Goal: Task Accomplishment & Management: Complete application form

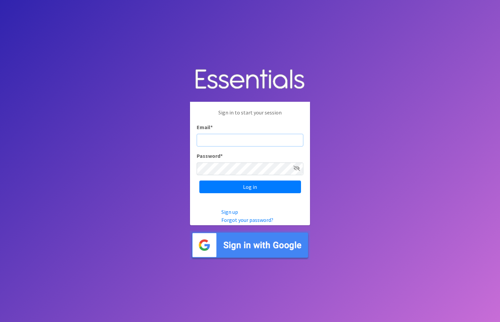
type input "[EMAIL_ADDRESS][DOMAIN_NAME]"
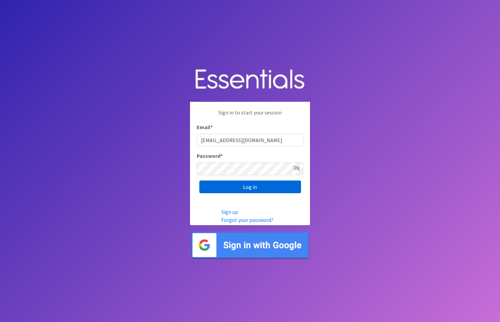
click at [250, 192] on input "Log in" at bounding box center [250, 186] width 102 height 13
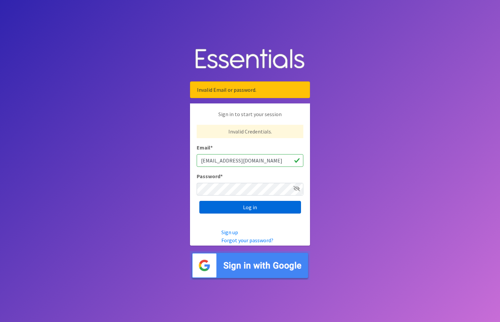
click at [225, 212] on input "Log in" at bounding box center [250, 207] width 102 height 13
click at [226, 211] on input "Log in" at bounding box center [250, 207] width 102 height 13
drag, startPoint x: 278, startPoint y: 162, endPoint x: 238, endPoint y: 161, distance: 39.7
click at [238, 161] on input "[EMAIL_ADDRESS][DOMAIN_NAME]" at bounding box center [250, 160] width 107 height 13
type input "[EMAIL_ADDRESS][DOMAIN_NAME]"
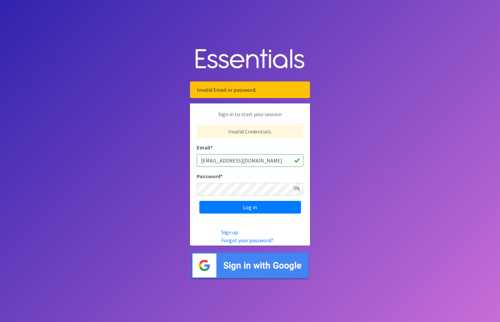
click at [250, 207] on input "Log in" at bounding box center [250, 207] width 102 height 13
drag, startPoint x: 265, startPoint y: 163, endPoint x: 237, endPoint y: 161, distance: 28.7
click at [237, 161] on input "cortlyn.brown@atriumhealth.org" at bounding box center [250, 160] width 107 height 13
type input "[EMAIL_ADDRESS][DOMAIN_NAME]"
click at [250, 207] on input "Log in" at bounding box center [250, 207] width 102 height 13
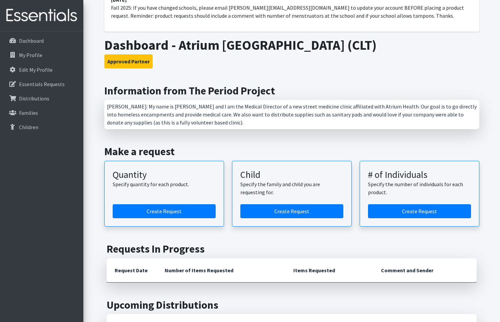
scroll to position [74, 0]
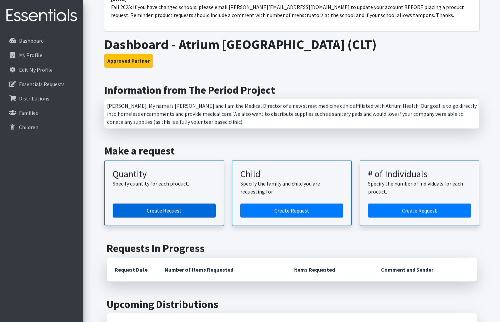
click at [179, 209] on link "Create Request" at bounding box center [164, 210] width 103 height 14
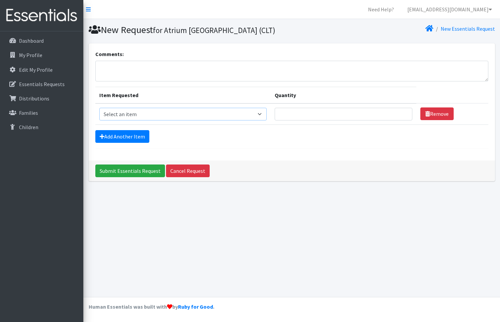
select select "7756"
click at [282, 120] on input "Quantity" at bounding box center [343, 114] width 137 height 13
click at [403, 120] on input "1" at bounding box center [343, 114] width 137 height 13
click at [404, 120] on input "1" at bounding box center [343, 114] width 137 height 13
click at [404, 120] on input "334" at bounding box center [343, 114] width 137 height 13
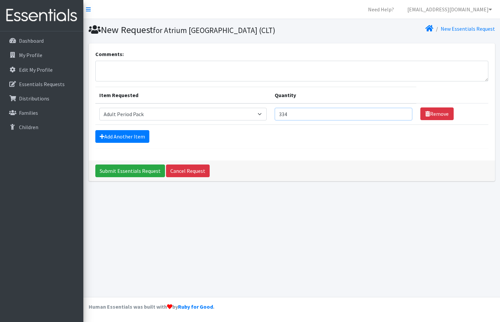
drag, startPoint x: 304, startPoint y: 124, endPoint x: 249, endPoint y: 118, distance: 54.4
click at [250, 119] on tr "Item Requested Select an item (LOWCOUNTRY) REGULAR TAMPONS Adult Period Pack St…" at bounding box center [291, 113] width 393 height 21
type input "500"
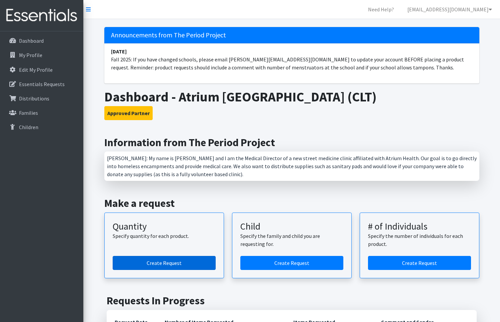
click at [172, 263] on link "Create Request" at bounding box center [164, 263] width 103 height 14
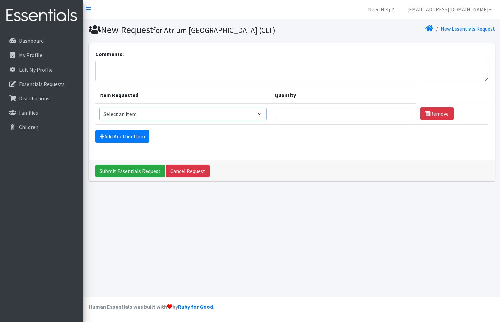
select select "7756"
click at [322, 120] on input "Quantity" at bounding box center [343, 114] width 137 height 13
type input "300"
click at [144, 177] on input "Submit Essentials Request" at bounding box center [130, 170] width 70 height 13
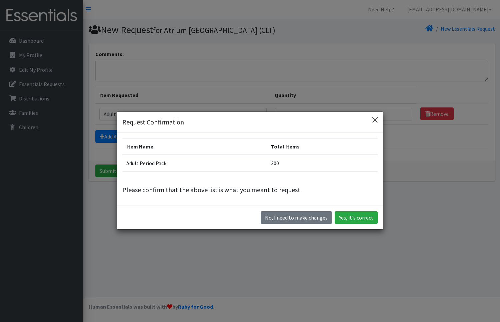
click at [376, 119] on button "Close" at bounding box center [375, 119] width 11 height 11
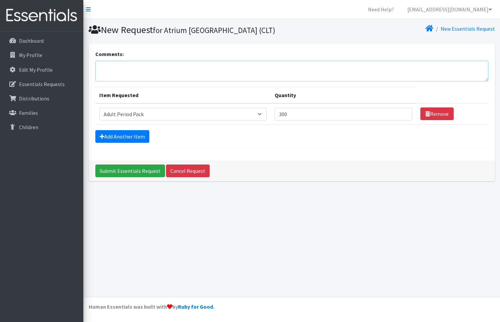
click at [324, 81] on textarea "Comments:" at bounding box center [291, 71] width 393 height 21
type textarea "Ship to 1101 West First Street Unit 406 Charlotte NC 28202 Thank you!"
click at [145, 177] on input "Submit Essentials Request" at bounding box center [130, 170] width 70 height 13
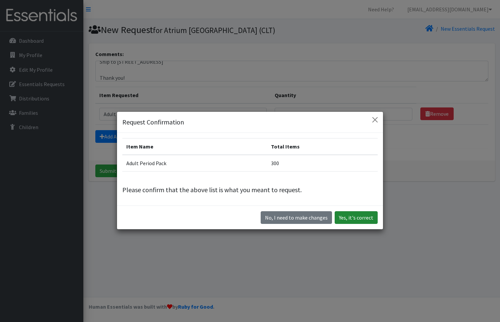
click at [344, 217] on button "Yes, it's correct" at bounding box center [356, 217] width 43 height 13
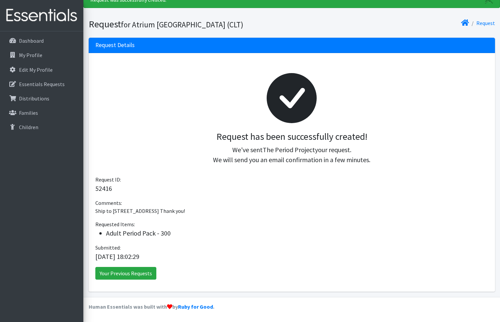
scroll to position [27, 0]
